Goal: Task Accomplishment & Management: Manage account settings

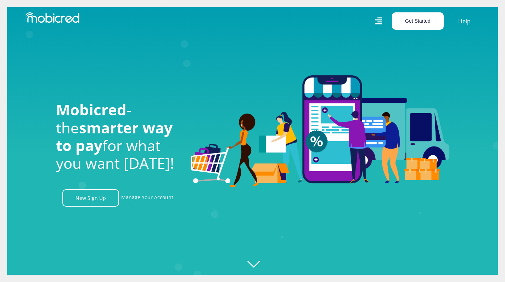
scroll to position [0, 1313]
click at [154, 203] on link "Manage Your Account" at bounding box center [147, 198] width 52 height 17
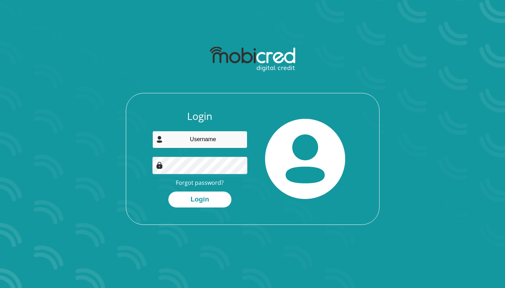
click at [203, 142] on input "email" at bounding box center [199, 139] width 95 height 17
type input "[EMAIL_ADDRESS][DOMAIN_NAME]"
click at [168, 191] on button "Login" at bounding box center [199, 199] width 63 height 16
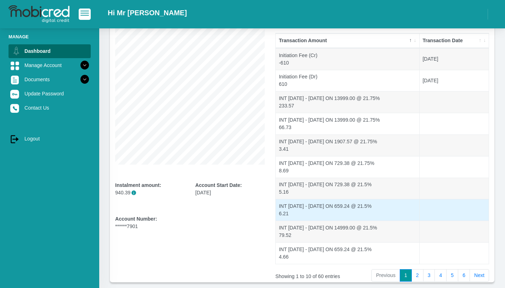
scroll to position [28, 0]
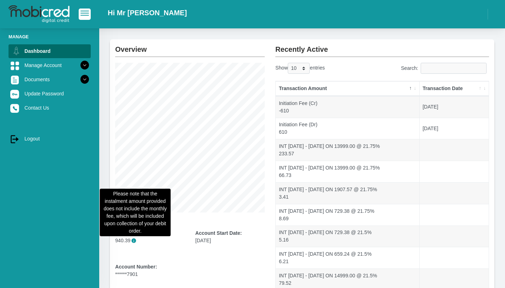
click at [136, 241] on span "i" at bounding box center [133, 240] width 5 height 5
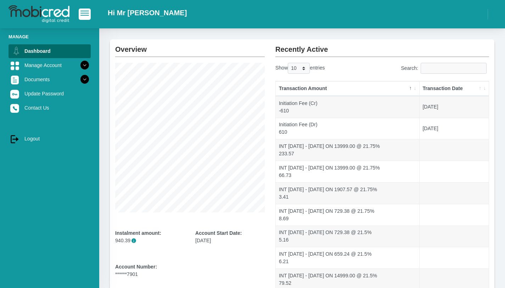
click at [194, 254] on div "Account Start Date: 19 December 2024" at bounding box center [230, 243] width 80 height 28
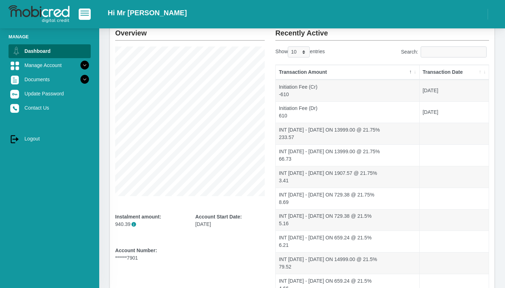
scroll to position [112, 0]
